Goal: Use online tool/utility: Utilize a website feature to perform a specific function

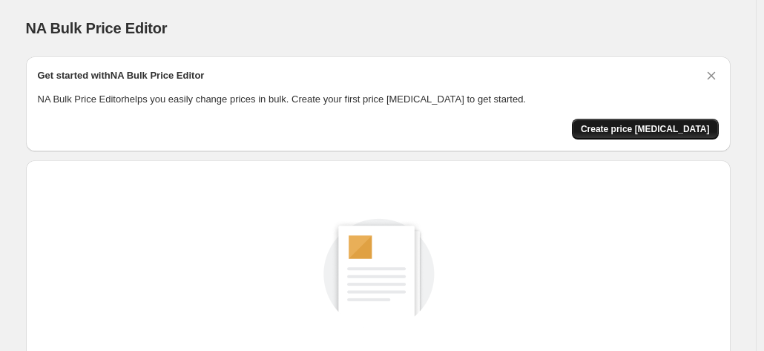
click at [655, 130] on span "Create price change job" at bounding box center [645, 129] width 129 height 12
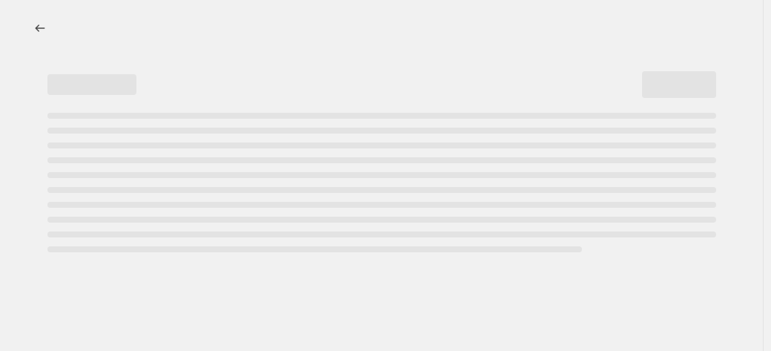
select select "percentage"
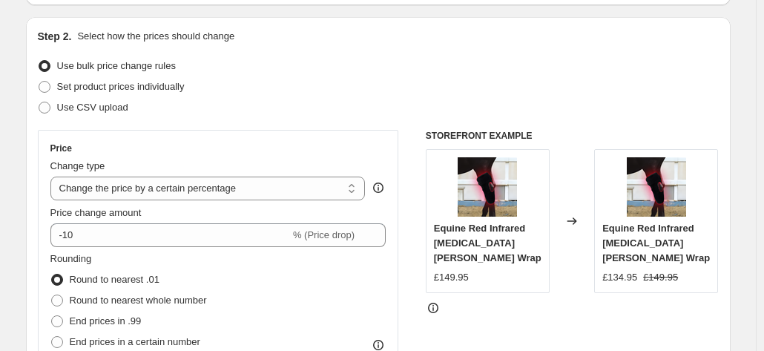
scroll to position [144, 0]
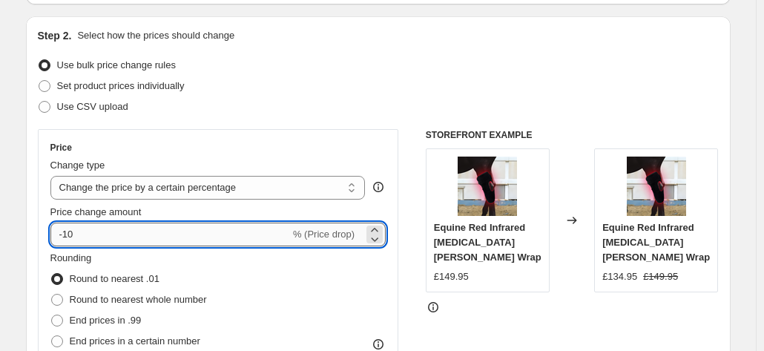
click at [199, 236] on input "-10" at bounding box center [169, 234] width 239 height 24
type input "-1"
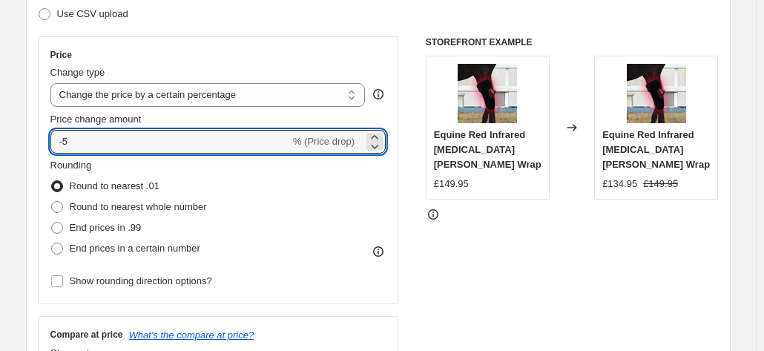
scroll to position [237, 0]
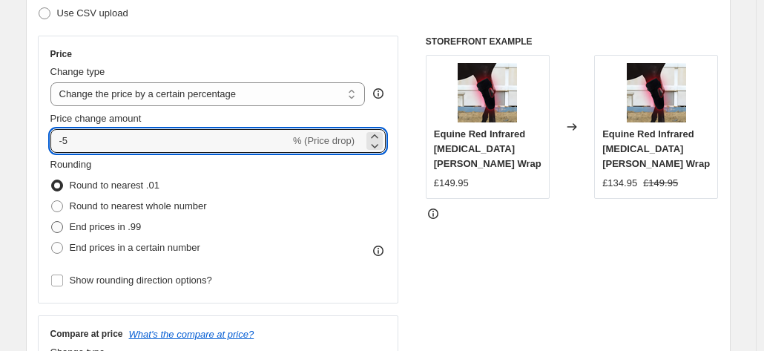
type input "-5"
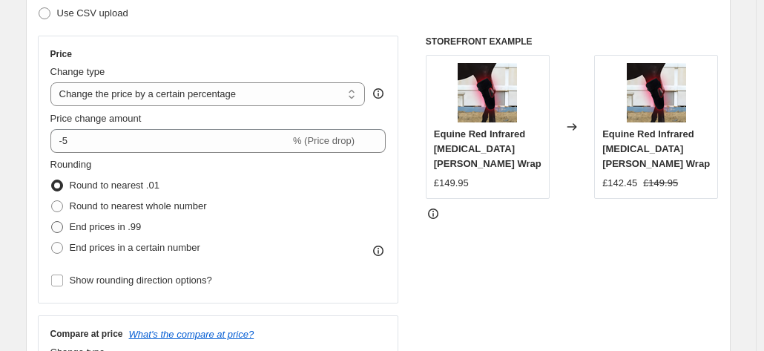
click at [59, 225] on span at bounding box center [57, 227] width 12 height 12
click at [52, 222] on input "End prices in .99" at bounding box center [51, 221] width 1 height 1
radio input "true"
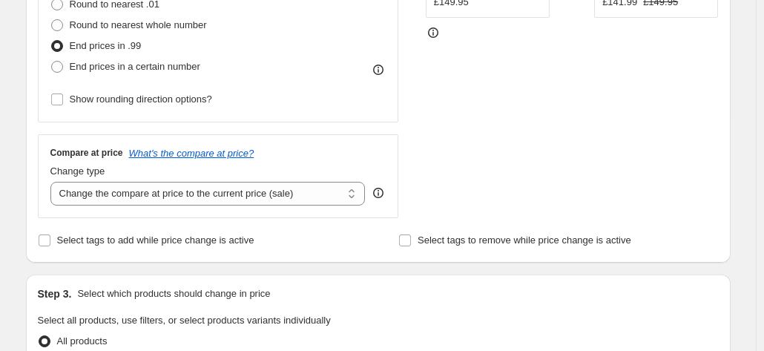
scroll to position [419, 0]
click at [174, 189] on select "Change the compare at price to the current price (sale) Change the compare at p…" at bounding box center [207, 193] width 315 height 24
select select "remove"
click at [53, 181] on select "Change the compare at price to the current price (sale) Change the compare at p…" at bounding box center [207, 193] width 315 height 24
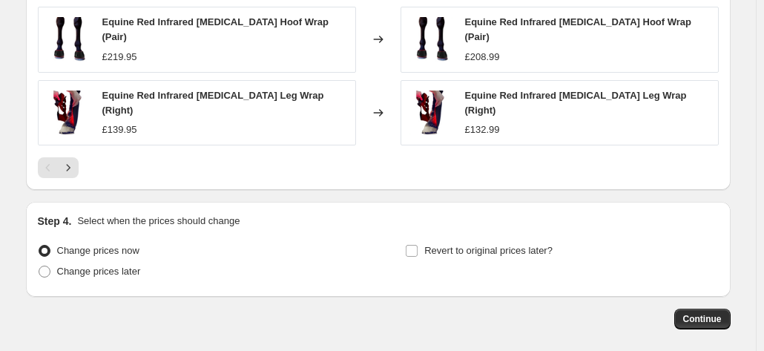
scroll to position [1128, 0]
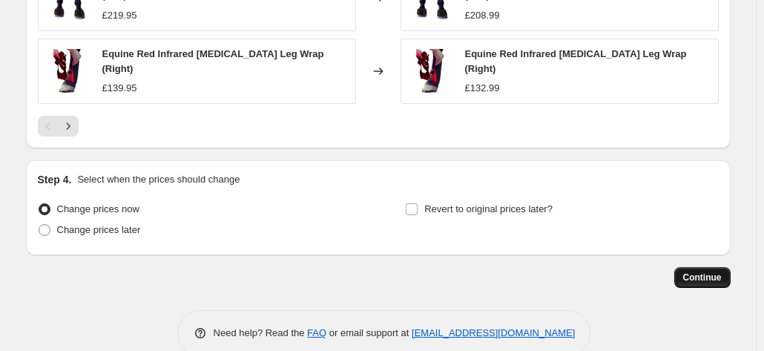
click at [693, 271] on span "Continue" at bounding box center [702, 277] width 39 height 12
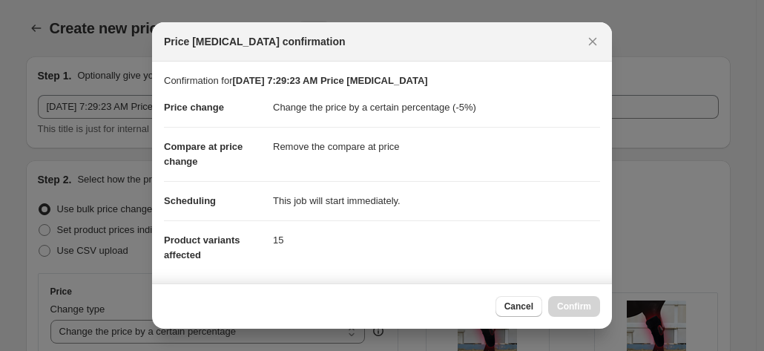
scroll to position [0, 0]
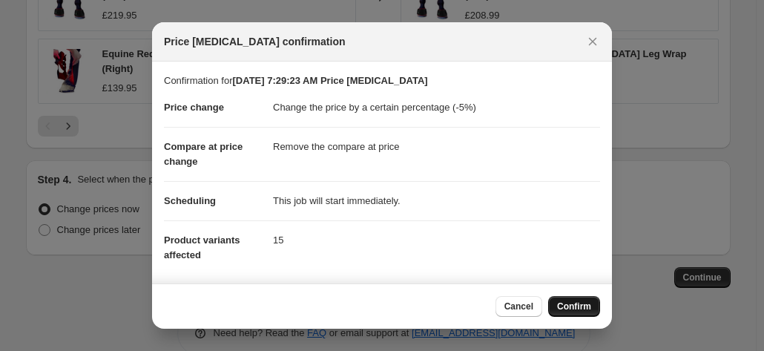
click at [571, 300] on button "Confirm" at bounding box center [574, 306] width 52 height 21
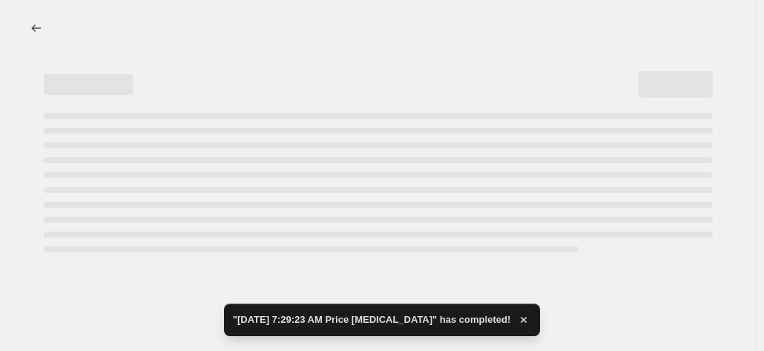
select select "percentage"
select select "remove"
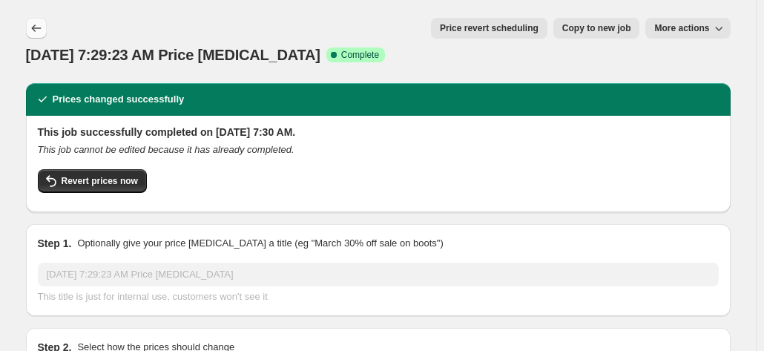
click at [43, 32] on icon "Price change jobs" at bounding box center [36, 28] width 15 height 15
